Goal: Task Accomplishment & Management: Use online tool/utility

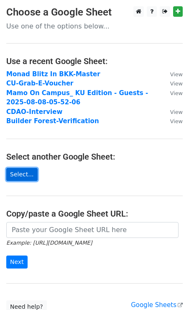
click at [30, 176] on link "Select..." at bounding box center [21, 174] width 31 height 13
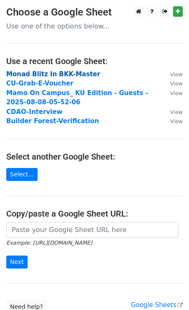
click at [69, 75] on strong "Monad Blitz In BKK-Master" at bounding box center [53, 74] width 94 height 8
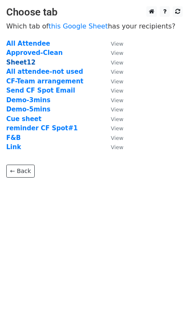
click at [24, 61] on strong "Sheet12" at bounding box center [20, 63] width 29 height 8
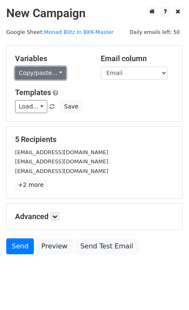
click at [41, 79] on link "Copy/paste..." at bounding box center [40, 73] width 51 height 13
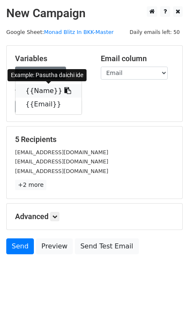
click at [47, 93] on link "{{Name}}" at bounding box center [49, 90] width 66 height 13
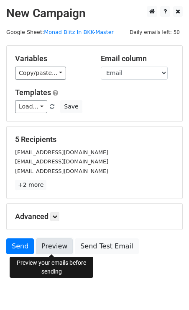
click at [45, 247] on link "Preview" at bounding box center [54, 247] width 37 height 16
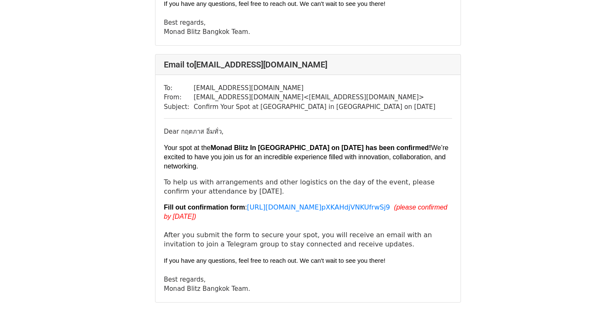
scroll to position [1107, 0]
